Goal: Information Seeking & Learning: Learn about a topic

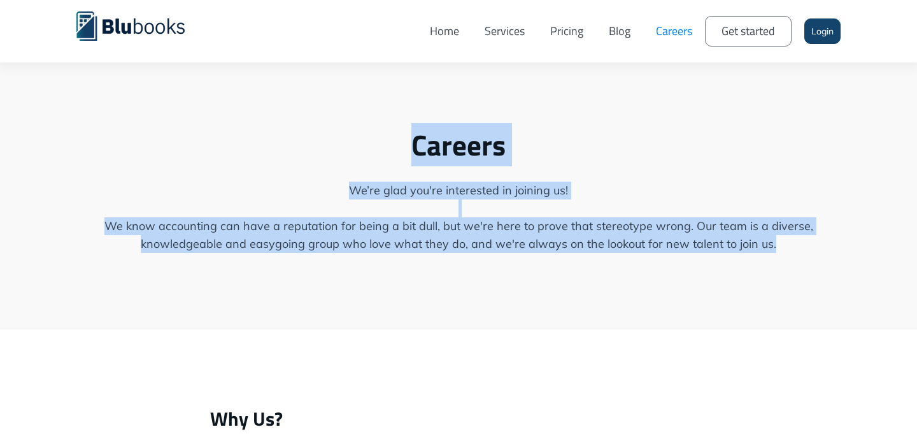
drag, startPoint x: 339, startPoint y: 147, endPoint x: 349, endPoint y: 271, distance: 124.0
click at [349, 271] on div "Careers We’re glad you're interested in joining us! We know accounting can have…" at bounding box center [458, 164] width 917 height 329
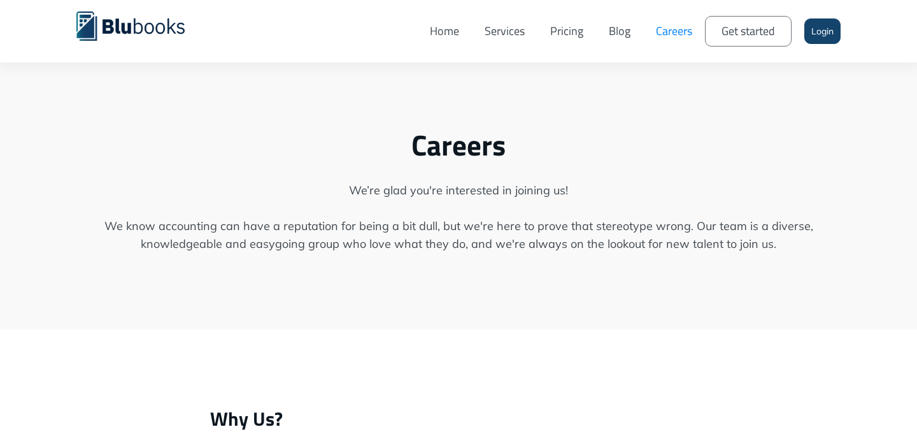
click at [451, 28] on link "Home" at bounding box center [444, 31] width 55 height 43
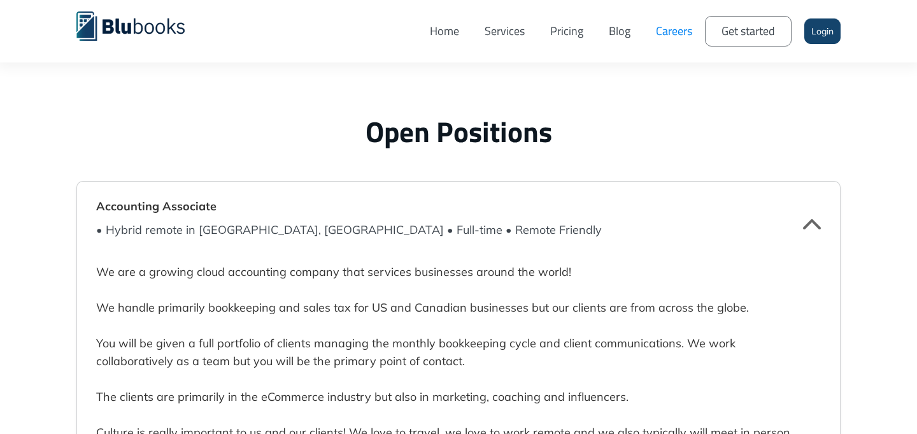
scroll to position [3086, 0]
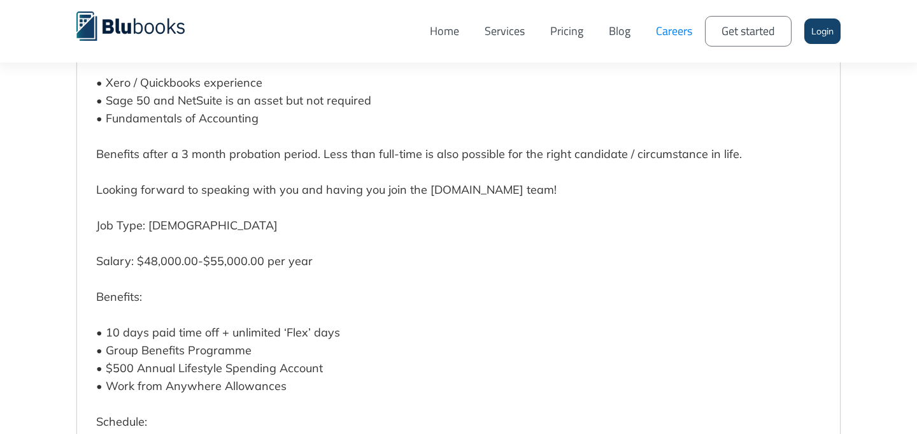
scroll to position [3750, 0]
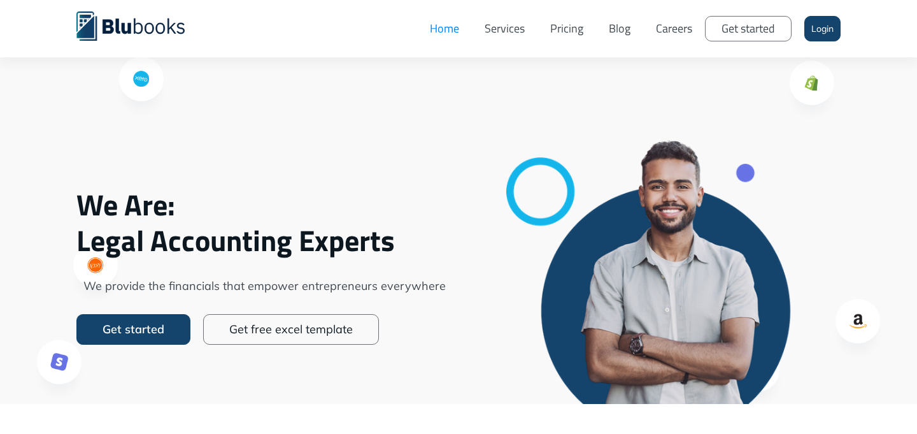
click at [151, 317] on link "Get started" at bounding box center [133, 329] width 114 height 31
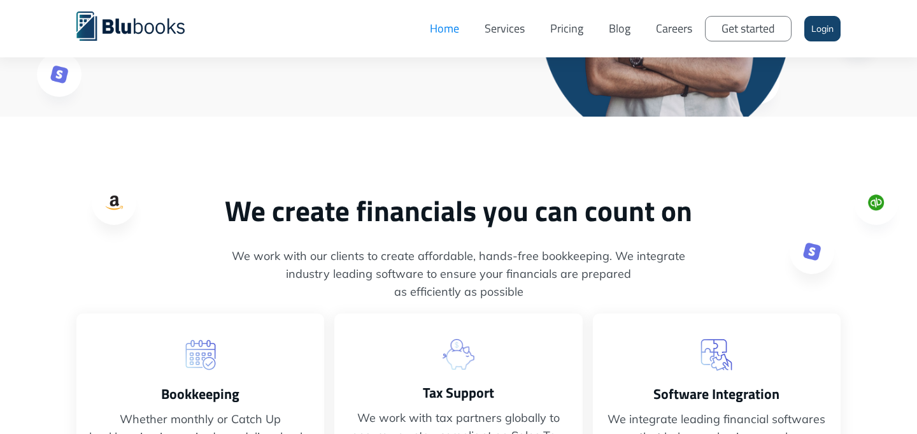
scroll to position [293, 0]
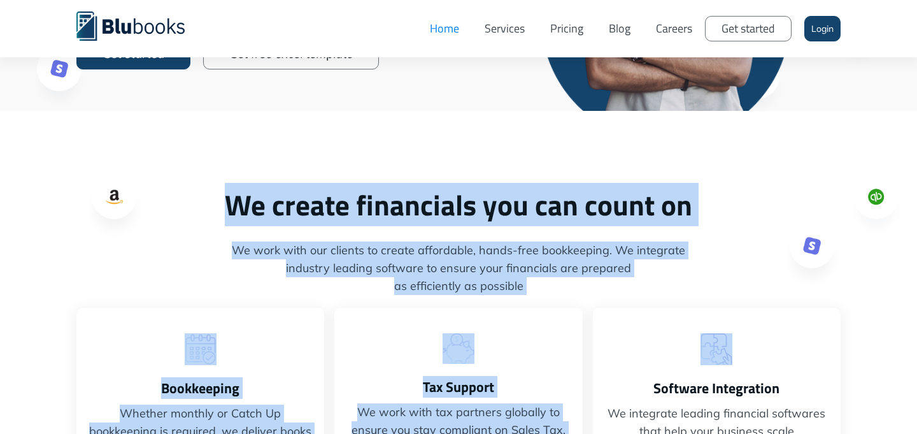
drag, startPoint x: 228, startPoint y: 203, endPoint x: 596, endPoint y: 290, distance: 378.0
click at [599, 291] on div "We create financials you can count on We work with our clients to create afford…" at bounding box center [458, 371] width 764 height 368
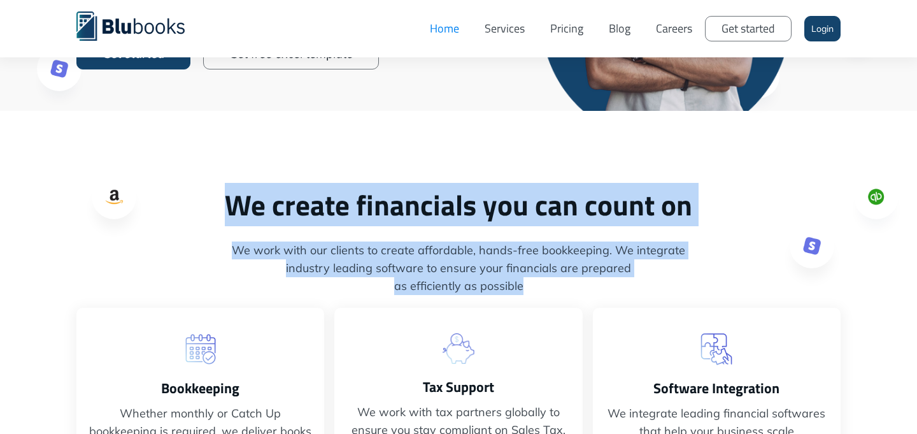
click at [596, 290] on span "as efficiently as possible" at bounding box center [458, 286] width 764 height 18
drag, startPoint x: 550, startPoint y: 281, endPoint x: 222, endPoint y: 210, distance: 336.0
click at [222, 209] on div "We create financials you can count on We work with our clients to create afford…" at bounding box center [458, 371] width 764 height 368
click at [222, 210] on h2 "We create financials you can count on" at bounding box center [458, 204] width 764 height 35
drag, startPoint x: 222, startPoint y: 210, endPoint x: 612, endPoint y: 290, distance: 398.3
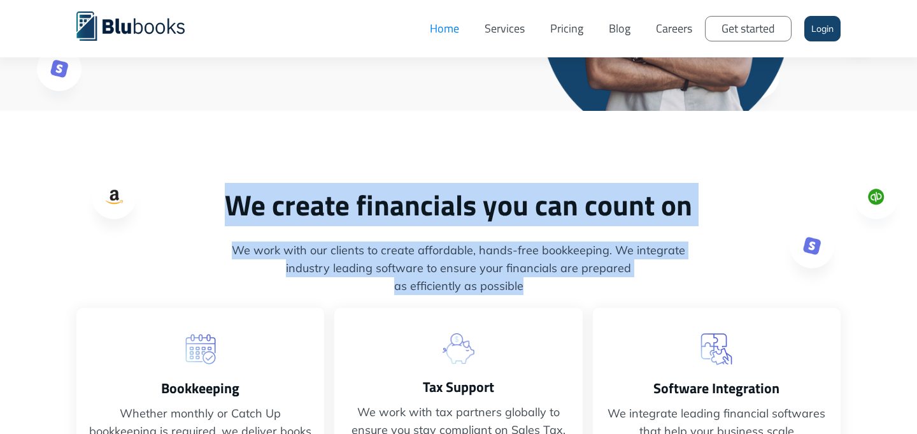
click at [612, 290] on div "We create financials you can count on We work with our clients to create afford…" at bounding box center [458, 371] width 764 height 368
click at [612, 290] on span "as efficiently as possible" at bounding box center [458, 286] width 764 height 18
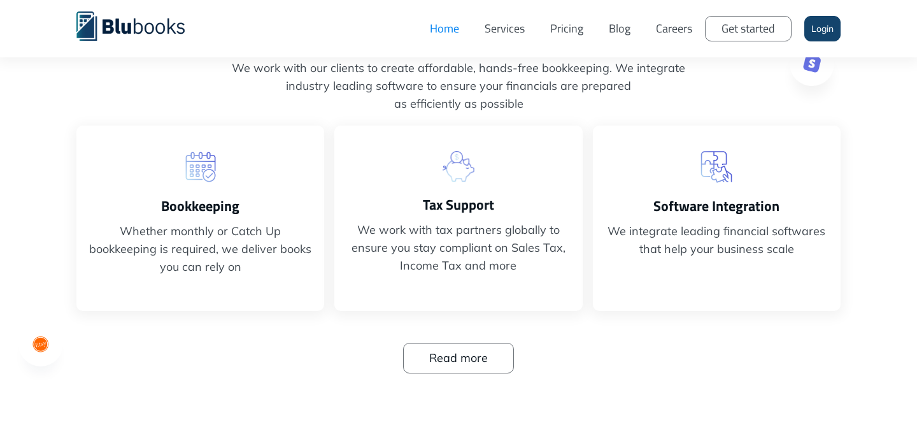
scroll to position [484, 0]
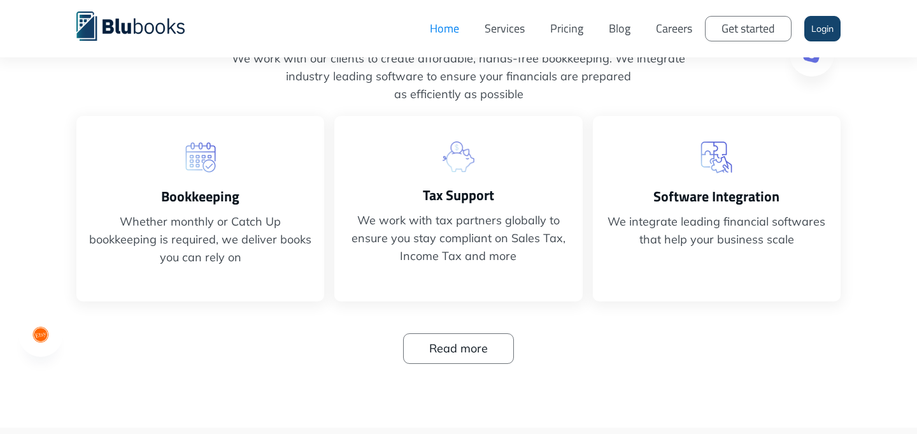
click at [485, 353] on link "Read more" at bounding box center [458, 348] width 111 height 31
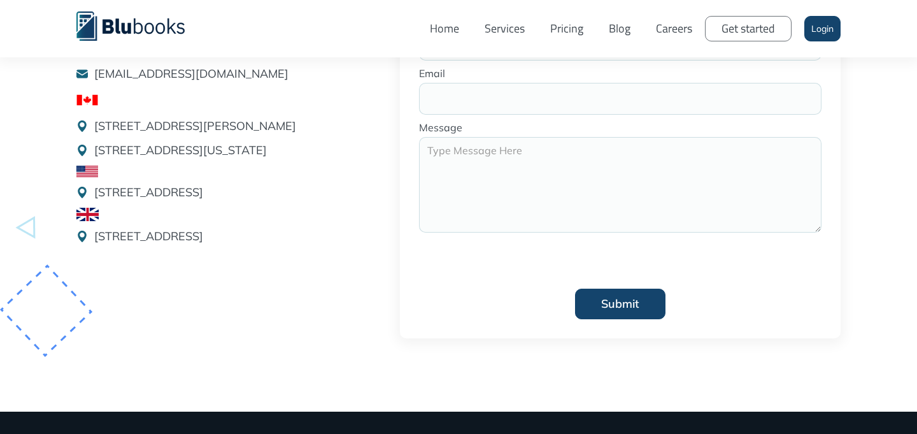
scroll to position [148, 0]
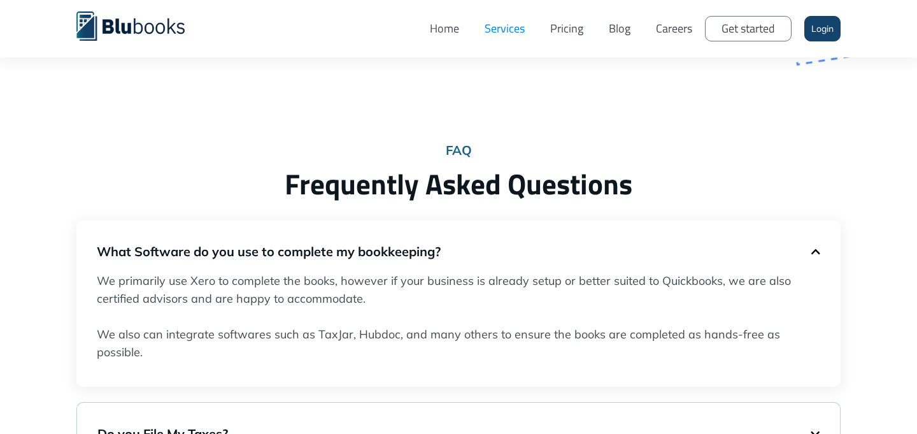
scroll to position [1997, 0]
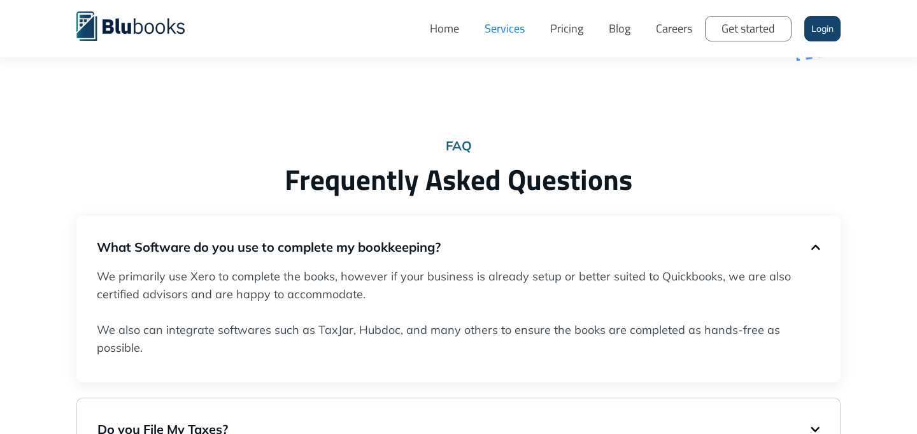
click at [269, 248] on h5 "What Software do you use to complete my bookkeeping?" at bounding box center [454, 247] width 714 height 18
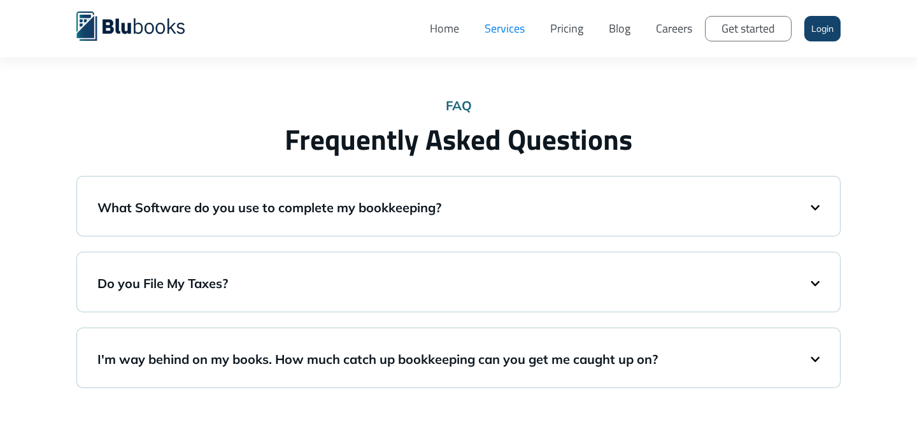
scroll to position [2085, 0]
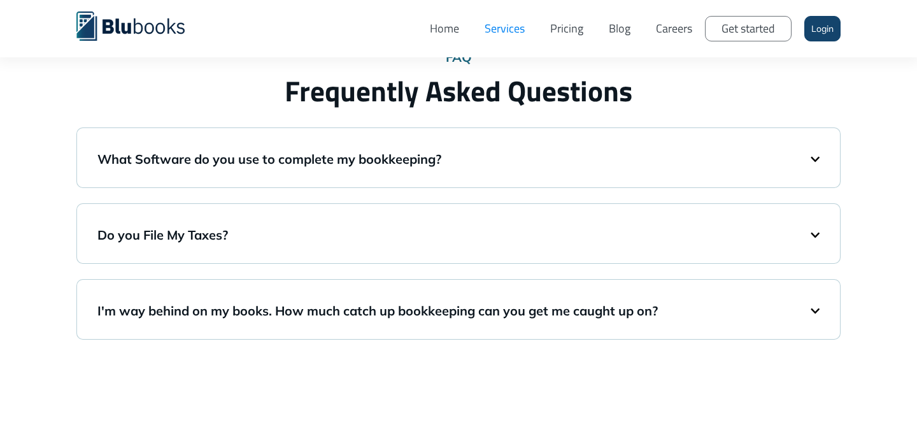
click at [264, 246] on div "Do you File My Taxes?" at bounding box center [458, 233] width 722 height 34
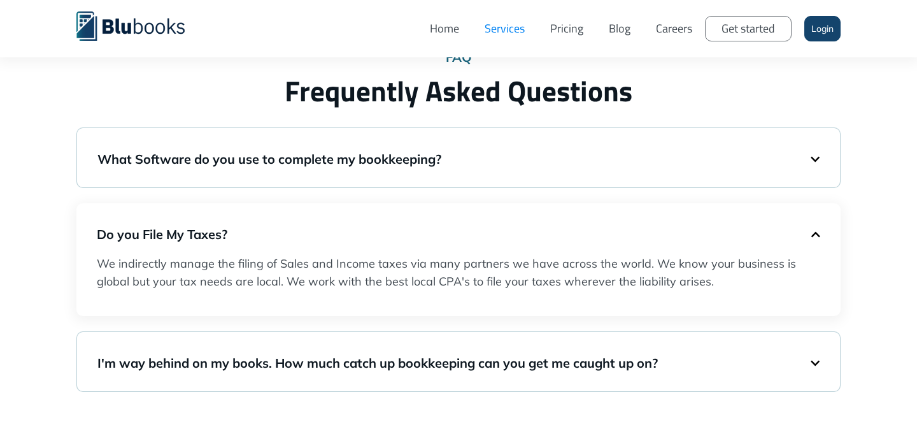
click at [263, 229] on h5 "Do you File My Taxes?" at bounding box center [454, 234] width 714 height 18
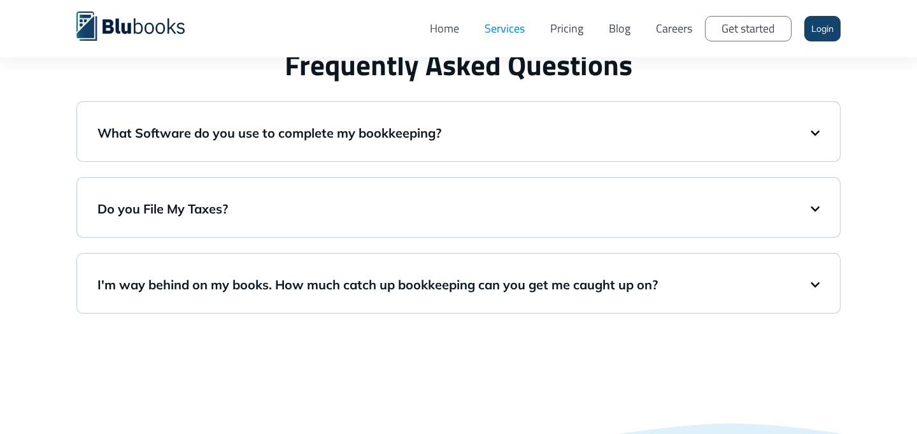
scroll to position [2115, 0]
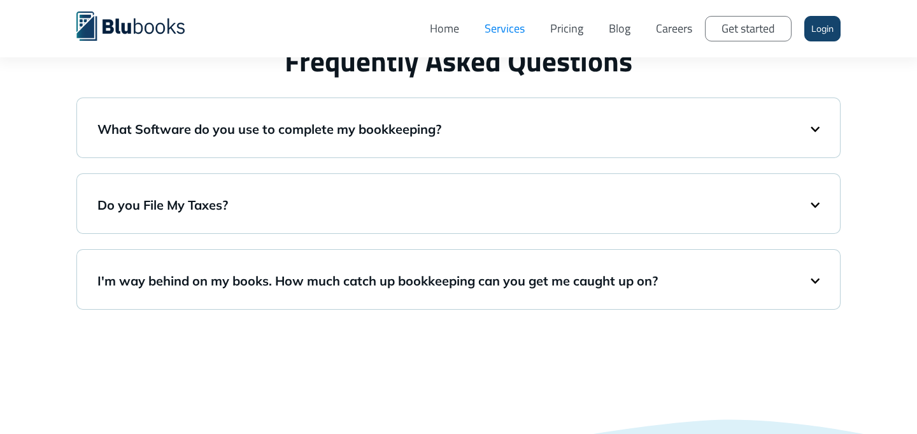
click at [264, 283] on h5 "I'm way behind on my books. How much catch up bookkeeping can you get me caught…" at bounding box center [453, 281] width 713 height 18
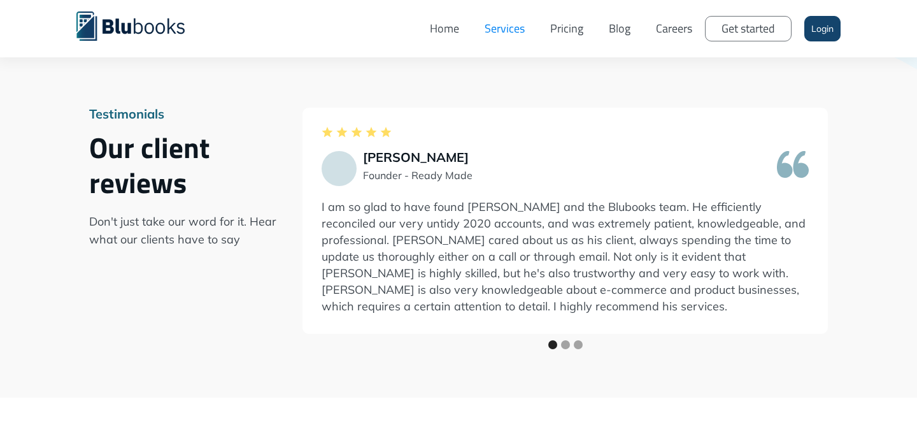
scroll to position [2683, 0]
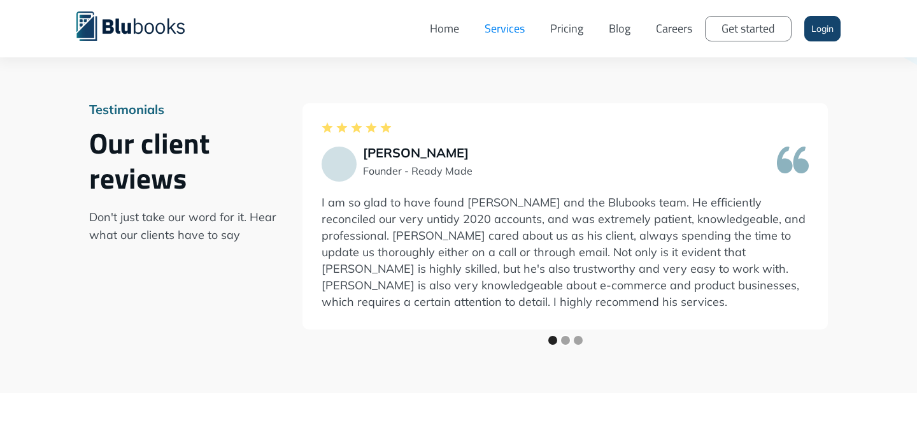
click at [570, 344] on div "Show slide 2 of 3" at bounding box center [565, 339] width 9 height 9
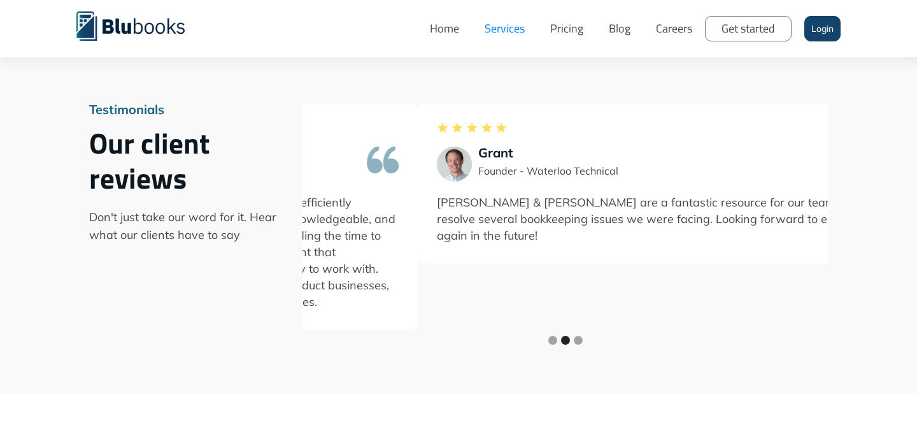
click at [582, 344] on div "Show slide 3 of 3" at bounding box center [578, 339] width 9 height 9
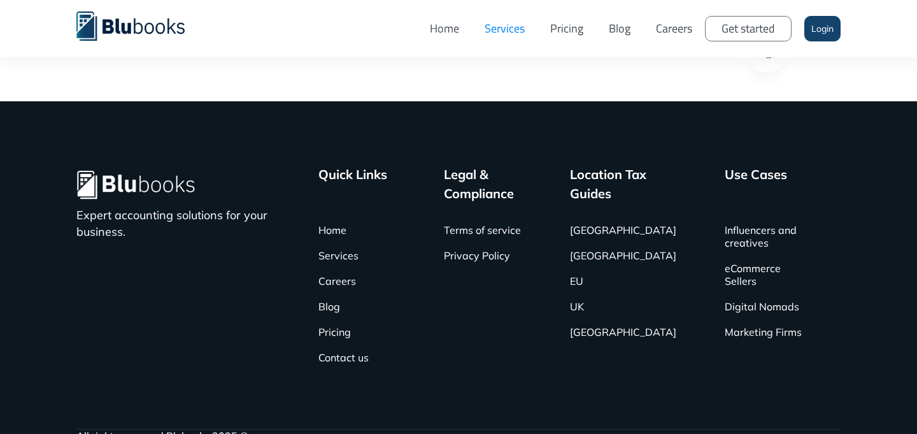
scroll to position [3394, 0]
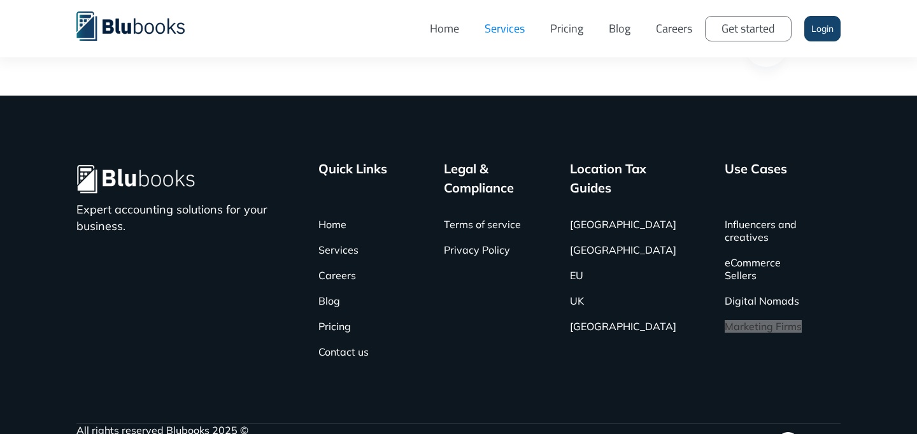
drag, startPoint x: 751, startPoint y: 363, endPoint x: 280, endPoint y: 10, distance: 588.7
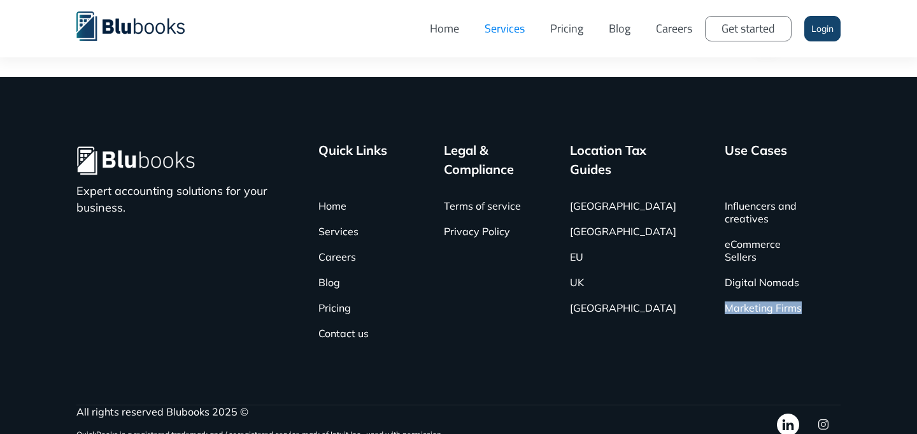
scroll to position [3414, 0]
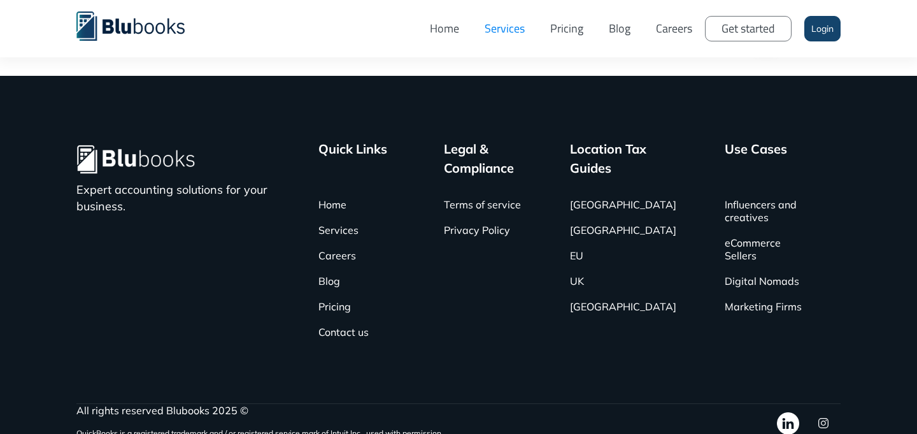
click at [174, 309] on div "Expert accounting solutions for your business." at bounding box center [192, 241] width 232 height 205
click at [330, 319] on link "Pricing" at bounding box center [334, 305] width 32 height 25
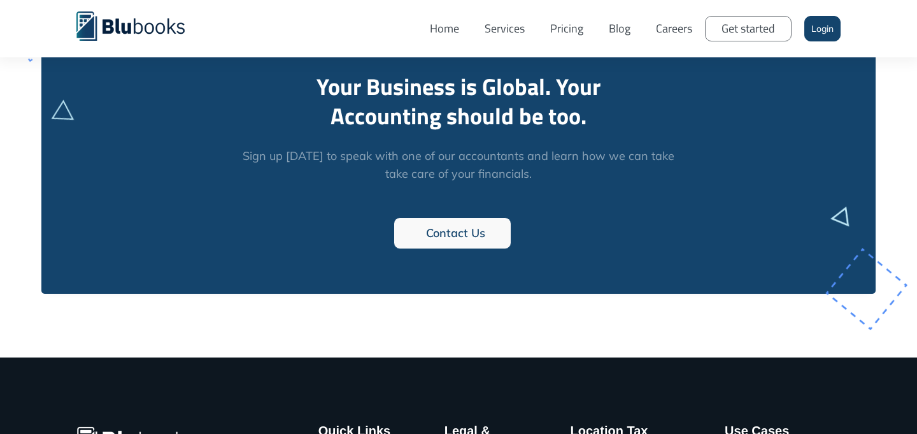
scroll to position [1779, 0]
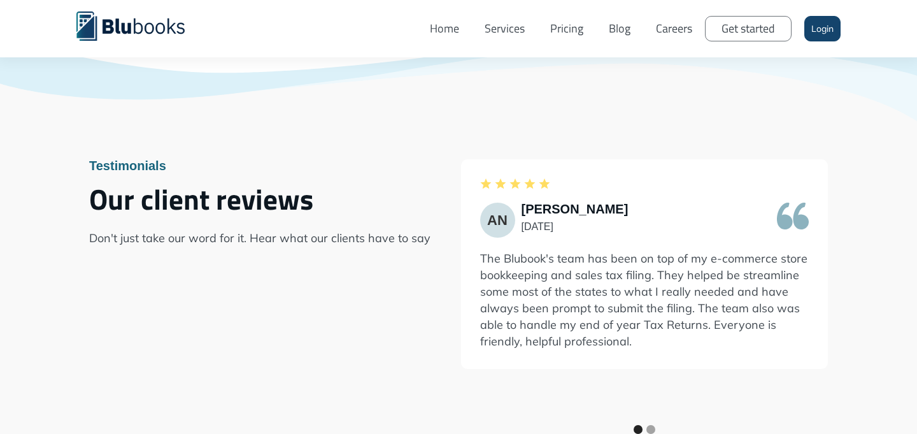
scroll to position [1090, 0]
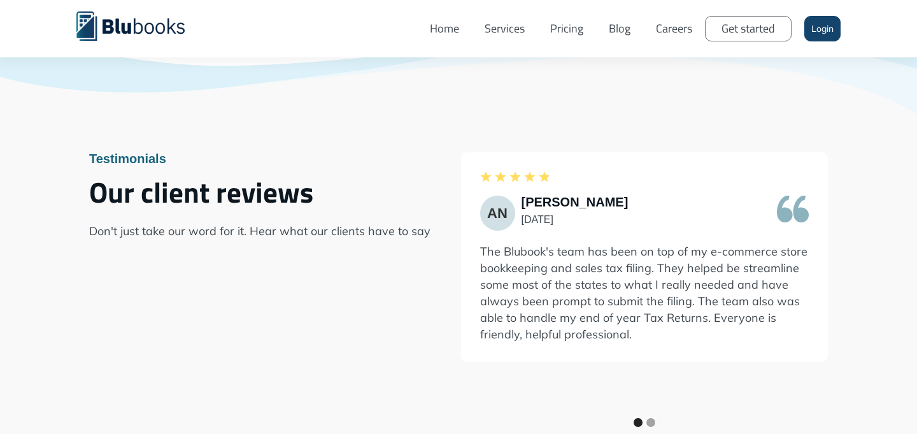
click at [650, 418] on div "Show slide 2 of 2" at bounding box center [650, 422] width 9 height 9
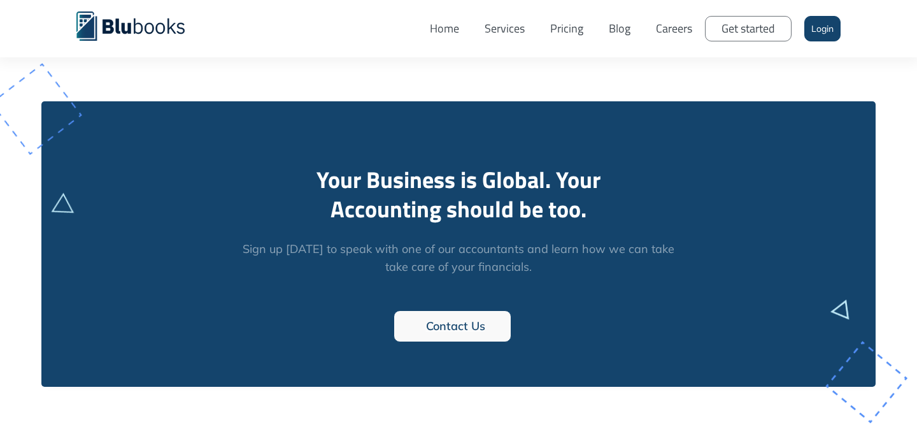
scroll to position [1732, 0]
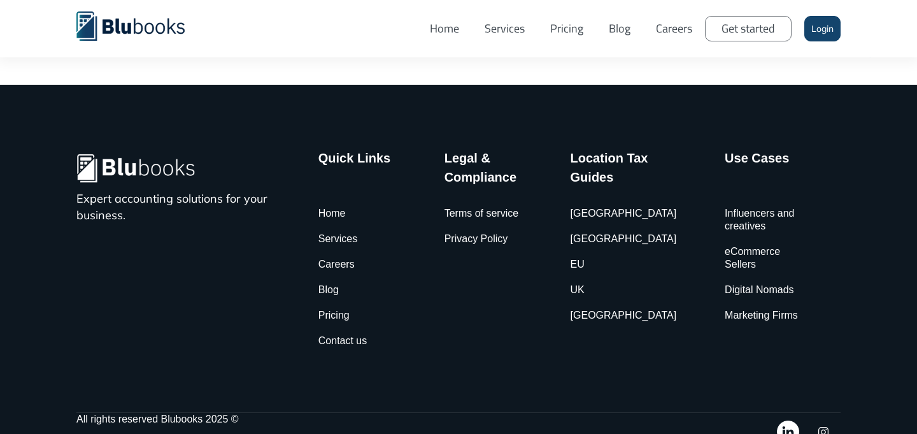
click at [203, 190] on p "Expert accounting solutions for your business." at bounding box center [179, 206] width 206 height 33
click at [338, 277] on link "Blog" at bounding box center [328, 289] width 20 height 25
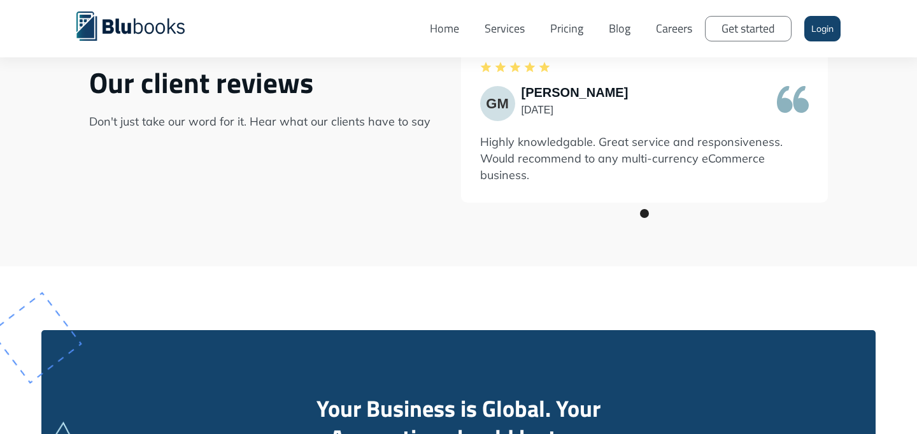
scroll to position [1122, 0]
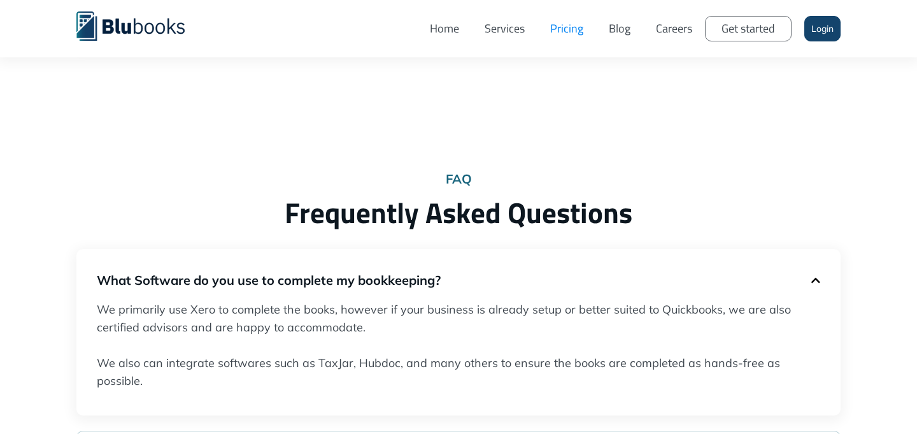
scroll to position [741, 0]
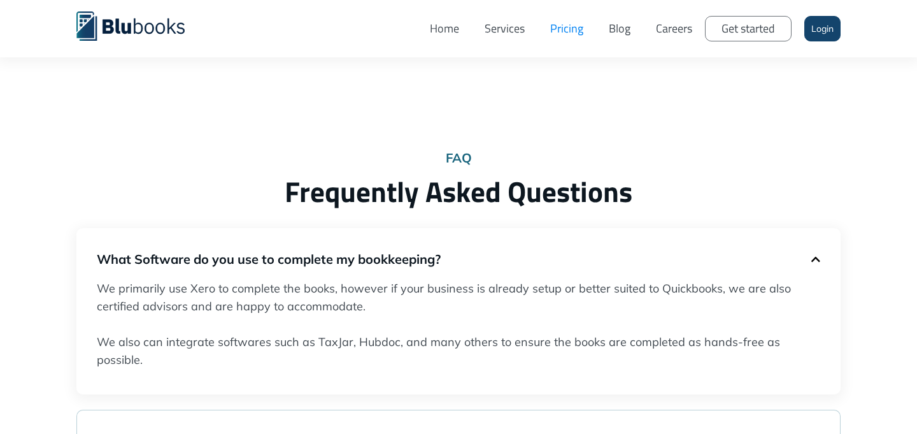
click at [332, 259] on h5 "What Software do you use to complete my bookkeeping?" at bounding box center [454, 259] width 714 height 18
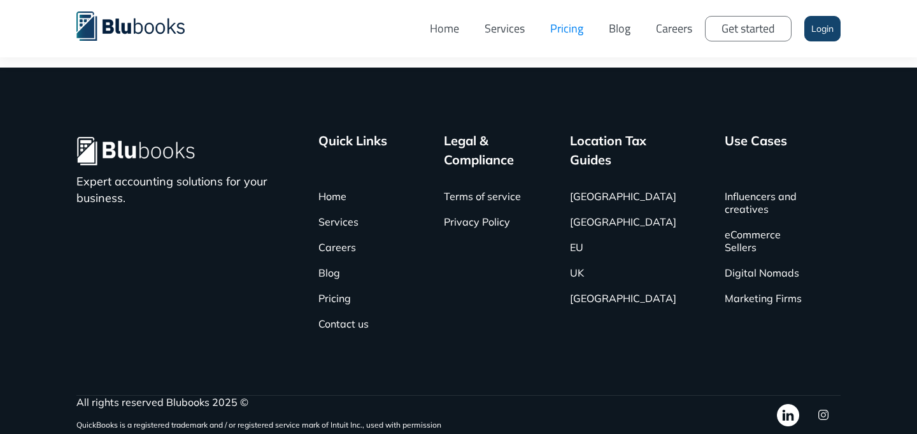
scroll to position [2106, 0]
click at [197, 179] on p "Expert accounting solutions for your business." at bounding box center [179, 189] width 206 height 33
click at [115, 152] on img at bounding box center [136, 152] width 121 height 42
click at [109, 154] on img at bounding box center [136, 152] width 121 height 42
click at [138, 19] on img "home" at bounding box center [130, 25] width 108 height 29
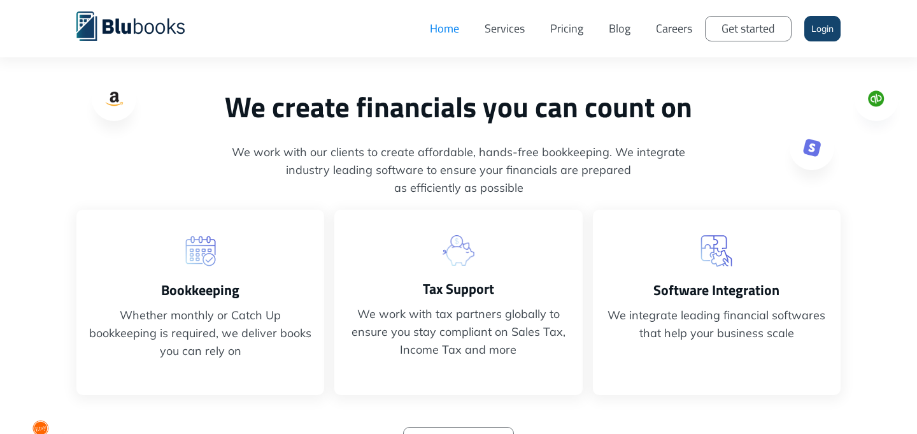
scroll to position [392, 0]
click at [122, 103] on h2 "We create financials you can count on" at bounding box center [458, 105] width 764 height 35
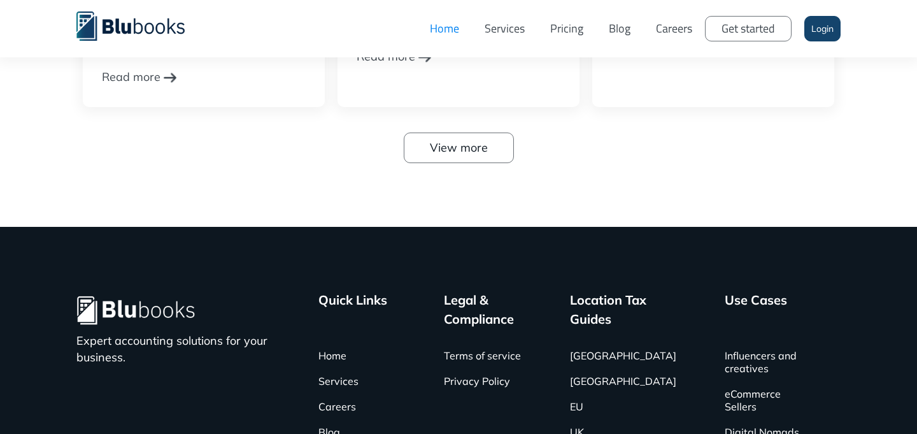
scroll to position [4070, 0]
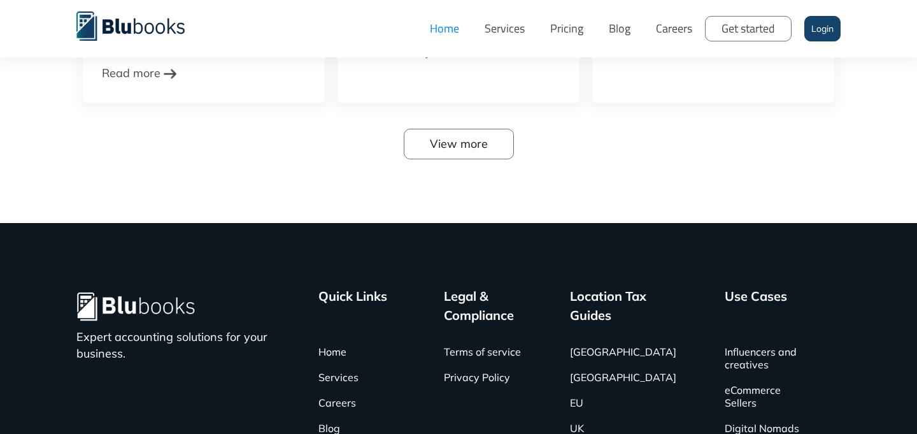
click at [425, 129] on link "View more" at bounding box center [459, 144] width 110 height 31
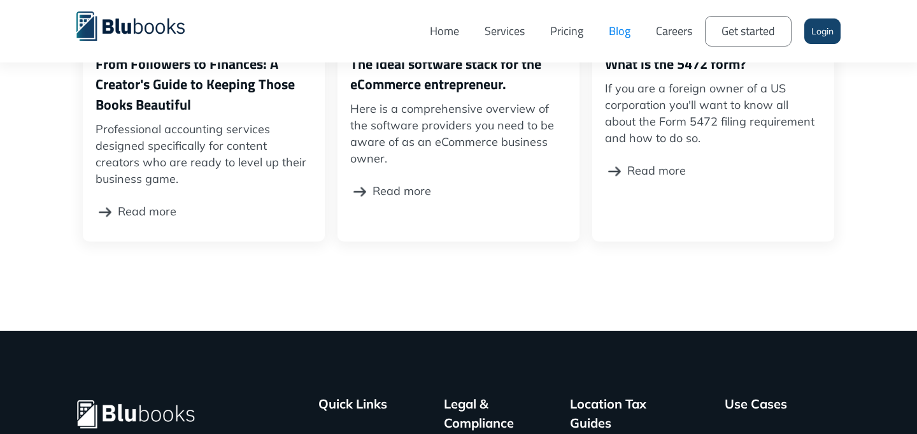
scroll to position [515, 0]
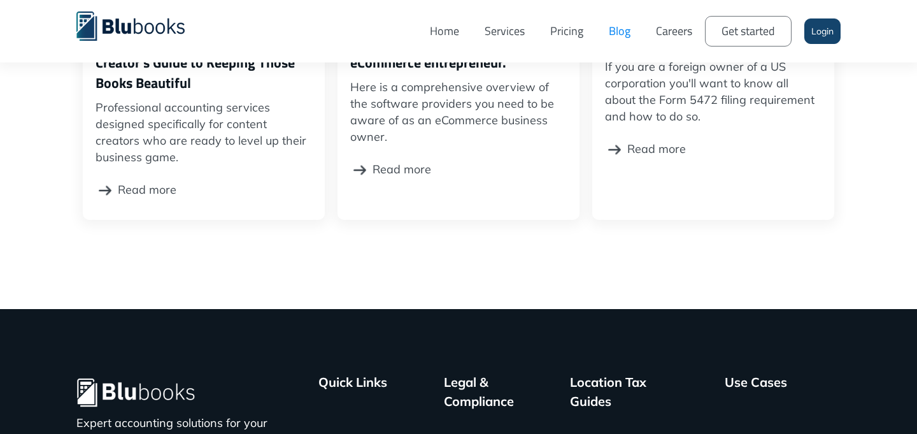
click at [116, 34] on img "home" at bounding box center [130, 25] width 108 height 29
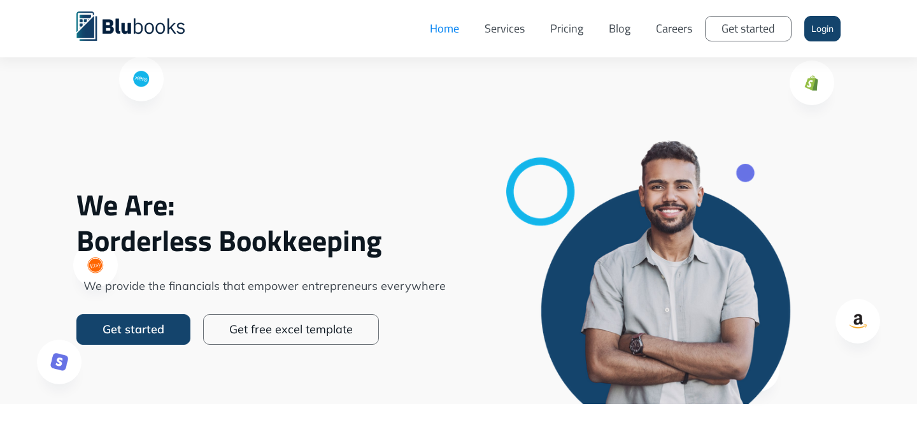
click at [676, 33] on link "Careers" at bounding box center [674, 29] width 62 height 38
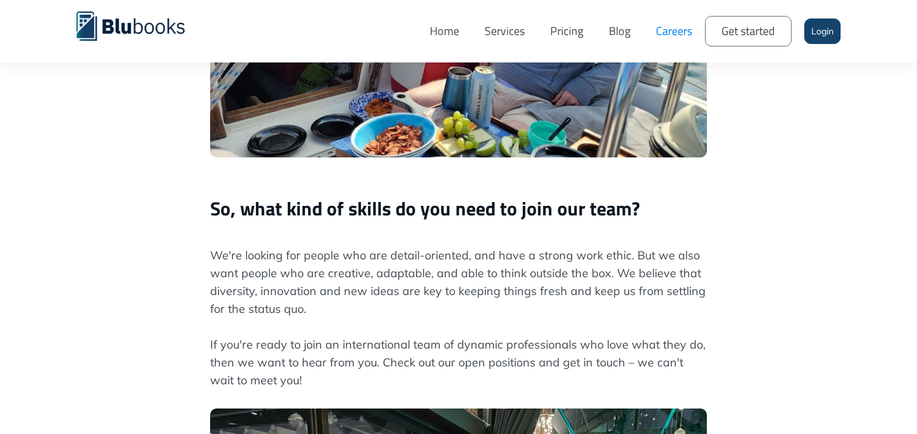
scroll to position [889, 0]
